Goal: Check status: Check status

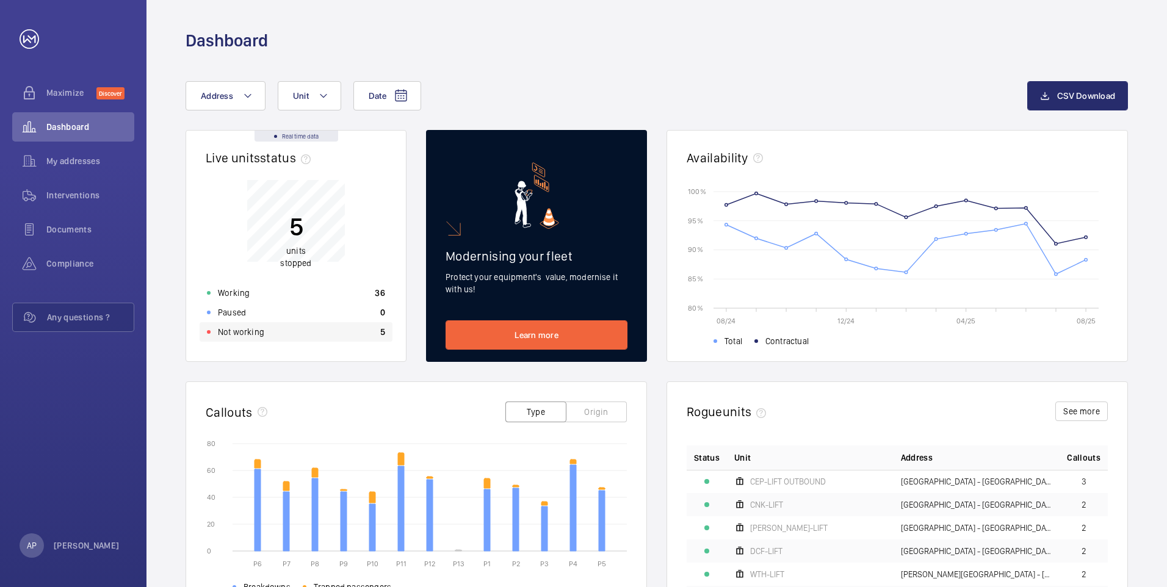
click at [243, 335] on p "Not working" at bounding box center [241, 332] width 46 height 12
